Goal: Task Accomplishment & Management: Manage account settings

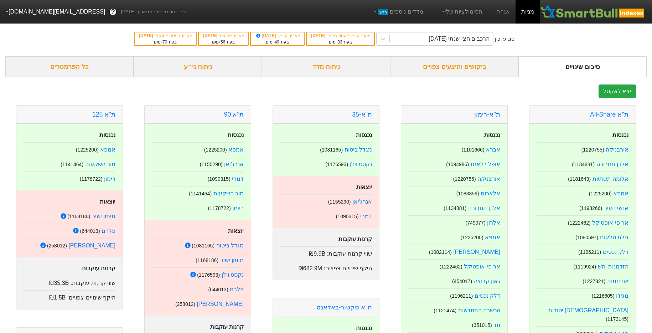
click at [39, 9] on button "[EMAIL_ADDRESS][DOMAIN_NAME]" at bounding box center [54, 11] width 109 height 13
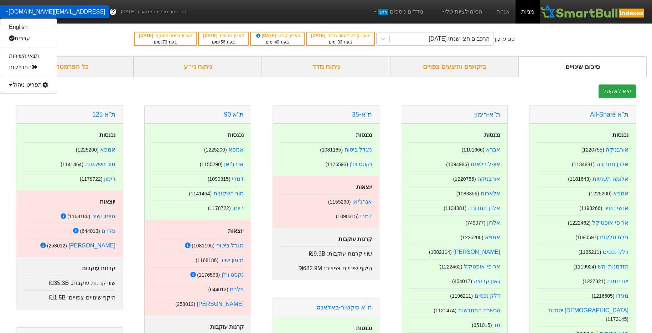
click at [40, 86] on div "תפריט ניהול" at bounding box center [28, 84] width 56 height 11
click at [35, 110] on link "משתמשים" at bounding box center [28, 107] width 56 height 11
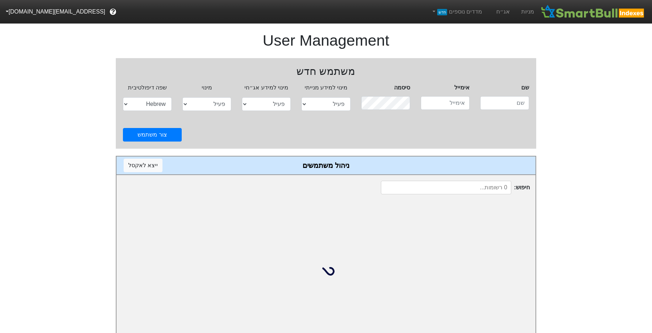
select select "active"
select select "hb"
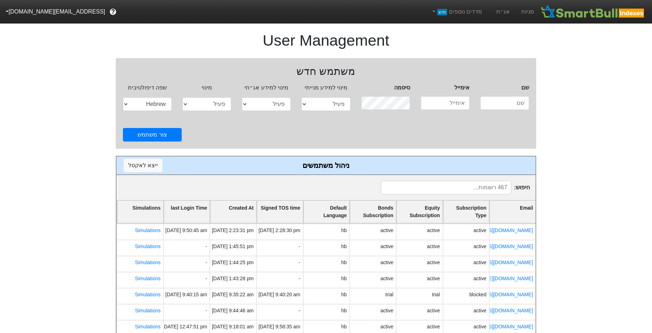
click at [479, 183] on input at bounding box center [446, 188] width 130 height 14
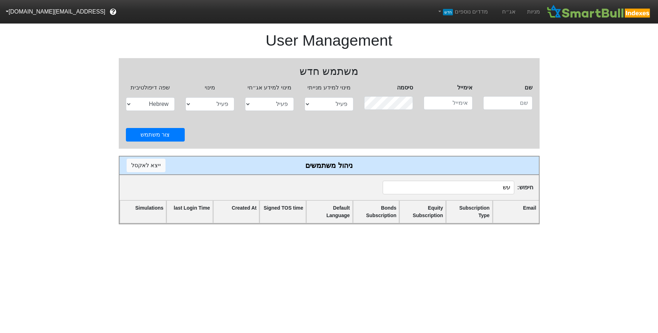
type input "ע"
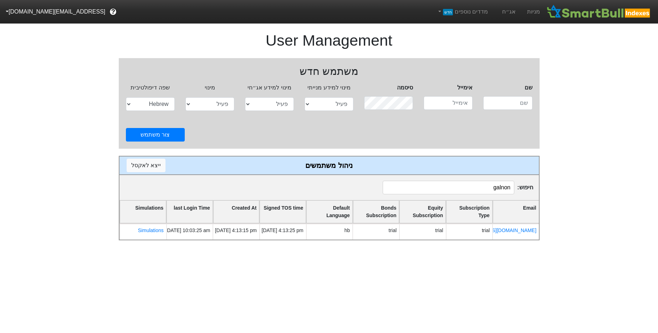
type input "galnon"
click at [36, 19] on nav "מניות אג״ח מדדים נוספים חדש ? [EMAIL_ADDRESS][DOMAIN_NAME]" at bounding box center [329, 12] width 658 height 24
